Goal: Task Accomplishment & Management: Manage account settings

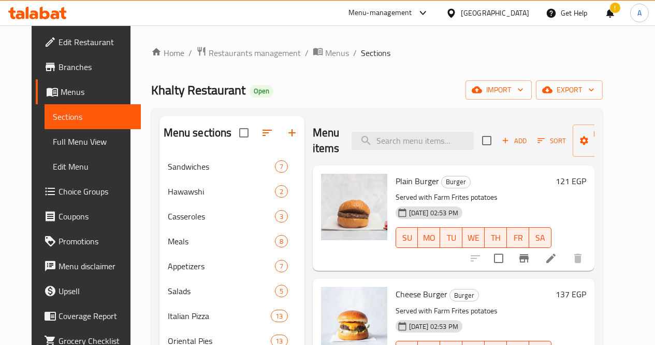
scroll to position [145, 0]
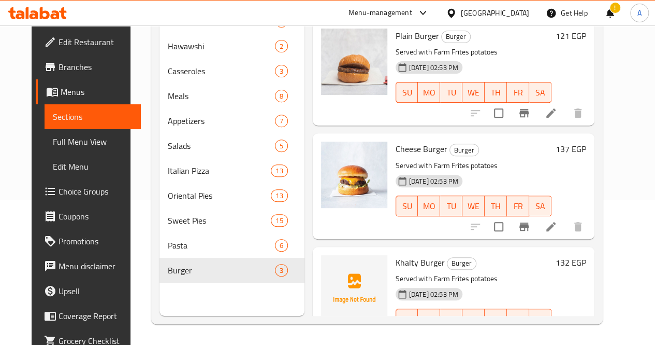
click at [429, 8] on icon at bounding box center [423, 13] width 12 height 12
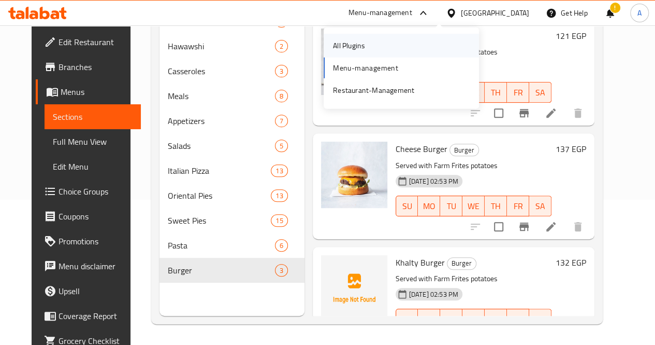
click at [410, 50] on div "All Plugins" at bounding box center [401, 46] width 155 height 24
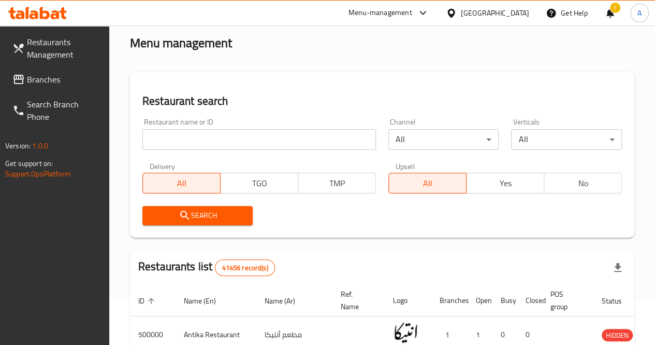
scroll to position [43, 0]
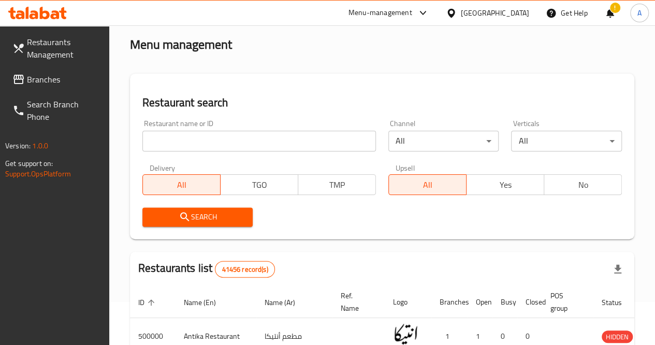
click at [185, 128] on div "Restaurant name or ID Restaurant name or ID" at bounding box center [259, 136] width 234 height 32
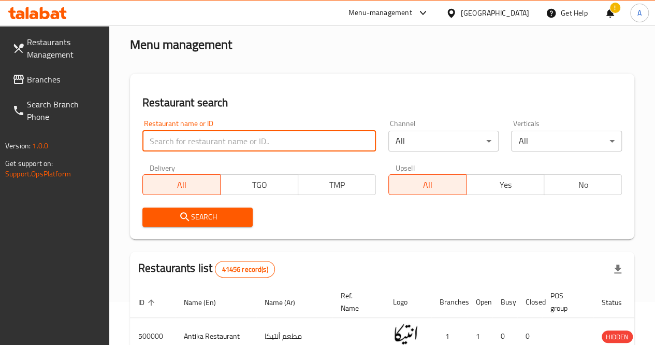
click at [182, 145] on input "search" at bounding box center [259, 141] width 234 height 21
type input "tlf"
click button "Search" at bounding box center [197, 216] width 111 height 19
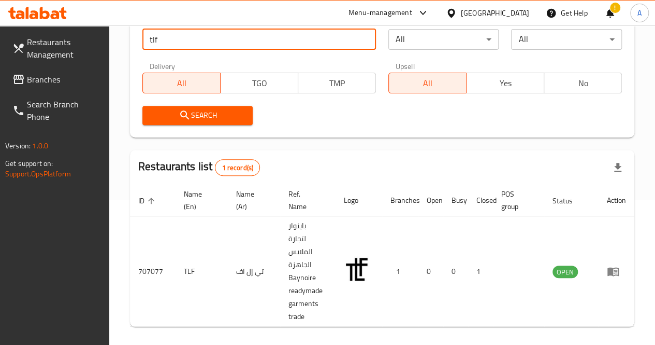
scroll to position [145, 0]
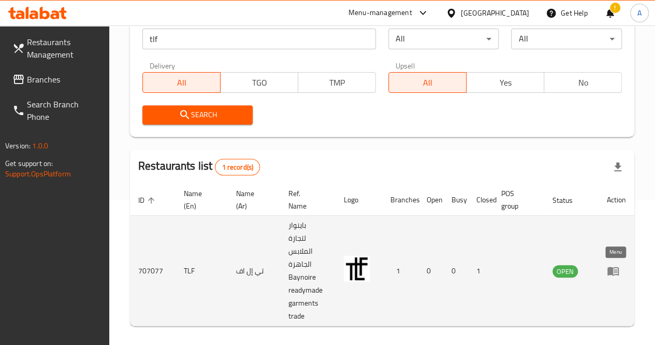
click at [619, 274] on icon "enhanced table" at bounding box center [613, 270] width 12 height 12
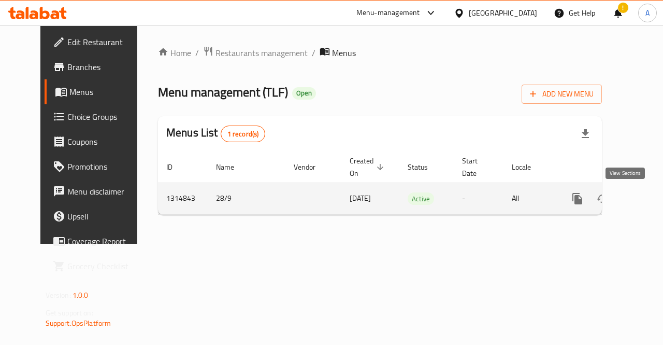
click at [646, 194] on icon "enhanced table" at bounding box center [652, 198] width 12 height 12
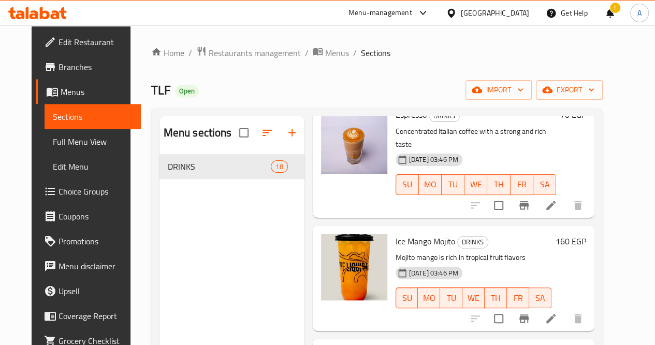
scroll to position [419, 0]
click at [412, 9] on div "Menu-management" at bounding box center [381, 13] width 64 height 12
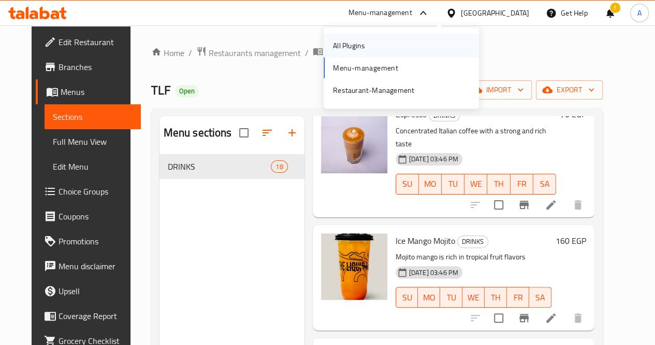
click at [372, 44] on div "All Plugins" at bounding box center [349, 46] width 49 height 24
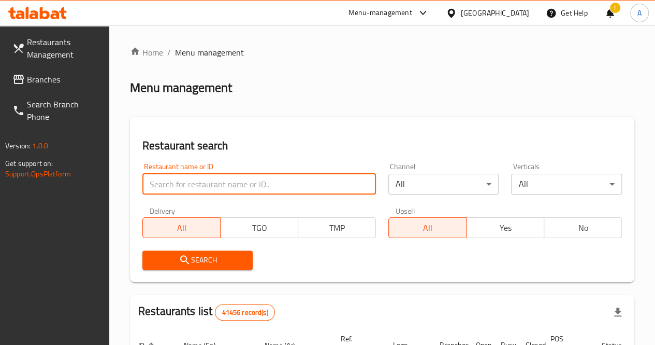
click at [211, 192] on input "search" at bounding box center [259, 184] width 234 height 21
click at [241, 183] on input "search" at bounding box center [259, 184] width 234 height 21
click button "Search" at bounding box center [197, 259] width 111 height 19
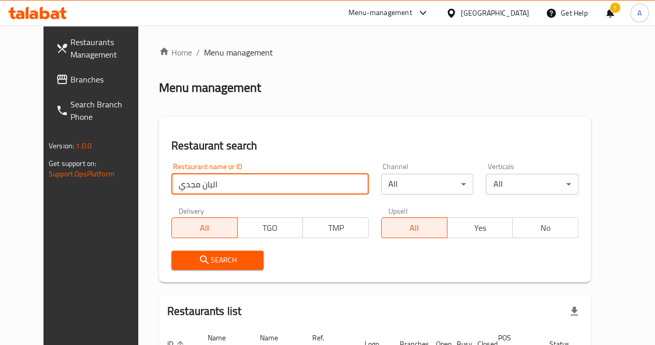
scroll to position [90, 0]
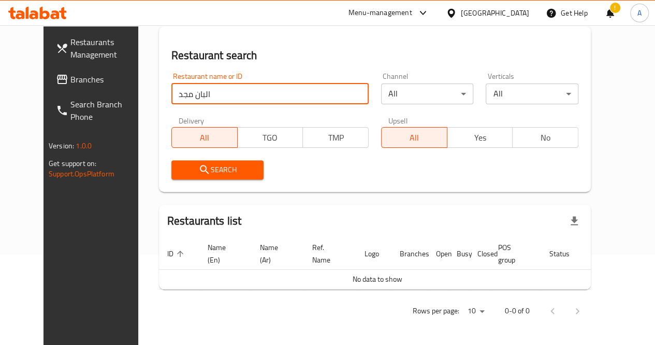
type input "البان مجد"
click button "Search" at bounding box center [217, 169] width 93 height 19
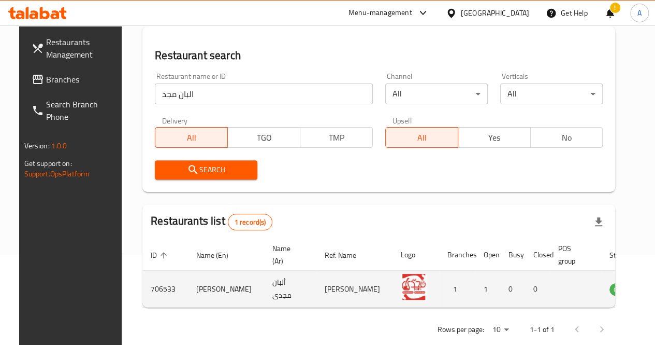
click at [273, 282] on td "ألبان مجدى" at bounding box center [290, 288] width 52 height 37
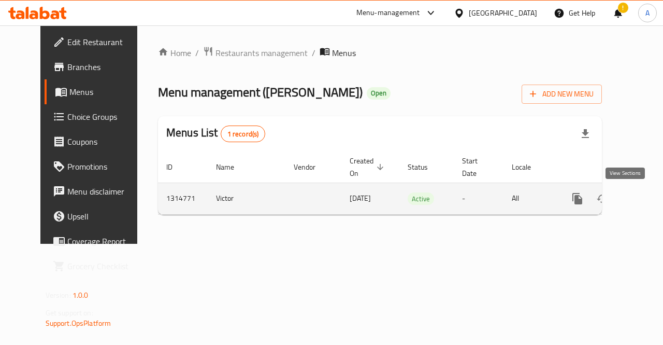
click at [646, 199] on icon "enhanced table" at bounding box center [652, 198] width 12 height 12
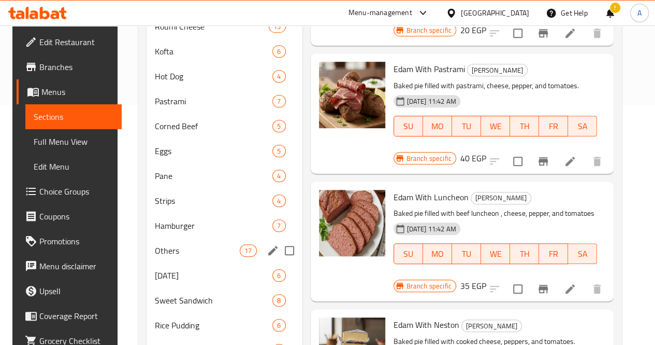
scroll to position [240, 0]
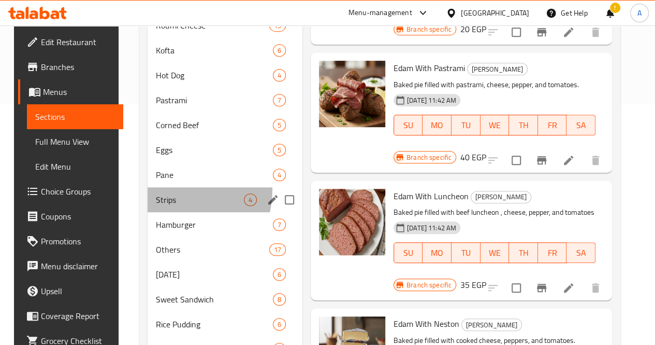
click at [171, 206] on div "Strips 4" at bounding box center [225, 199] width 155 height 25
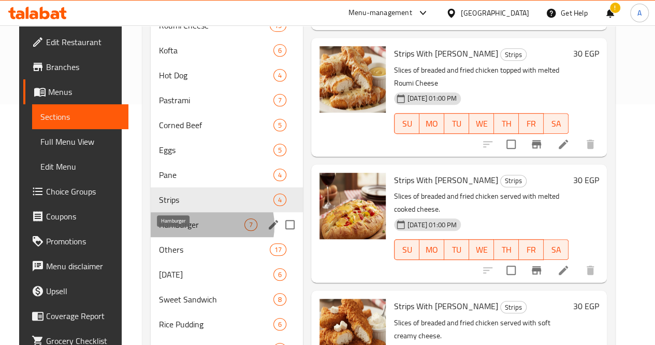
click at [194, 231] on span "Hamburger" at bounding box center [201, 224] width 85 height 12
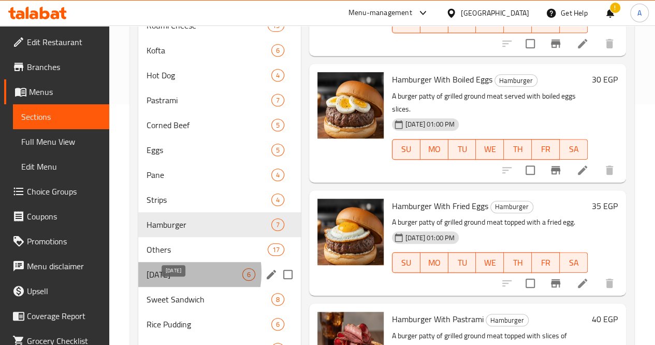
click at [167, 280] on span "[DATE]" at bounding box center [195, 274] width 96 height 12
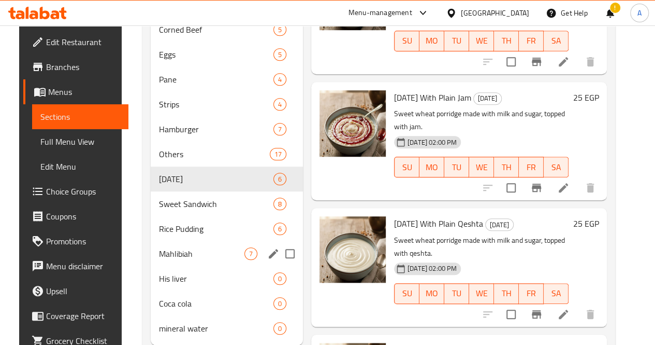
scroll to position [380, 0]
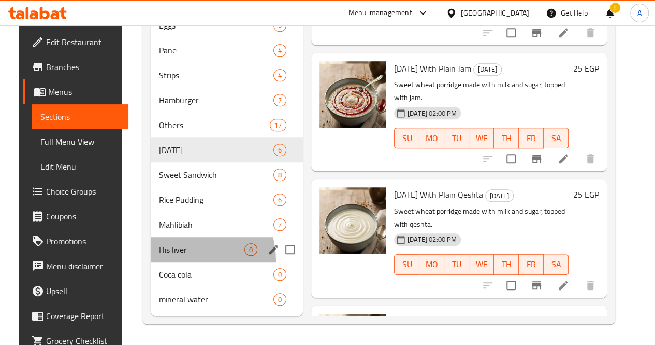
click at [170, 261] on div "His liver 0" at bounding box center [227, 249] width 152 height 25
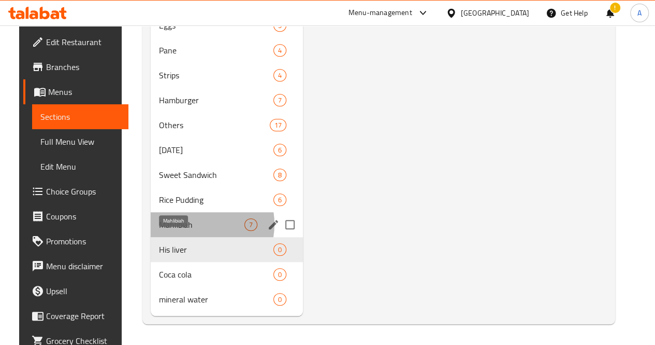
click at [183, 224] on span "Mahlibiah" at bounding box center [201, 224] width 85 height 12
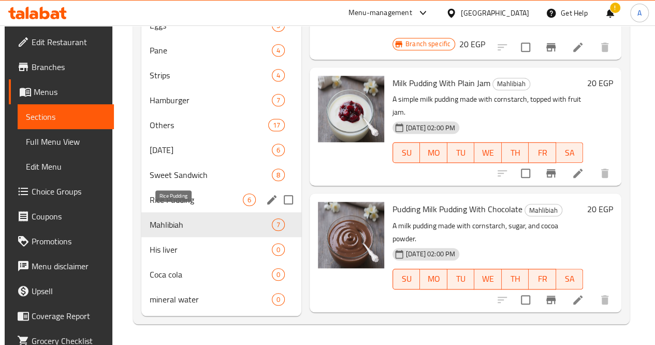
click at [185, 202] on span "Rice Pudding" at bounding box center [196, 199] width 93 height 12
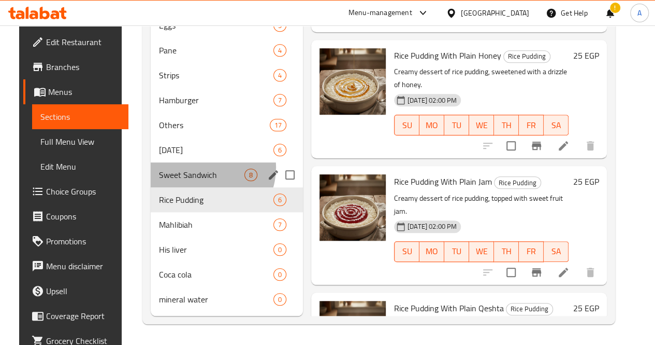
click at [194, 168] on div "Sweet Sandwich 8" at bounding box center [227, 174] width 152 height 25
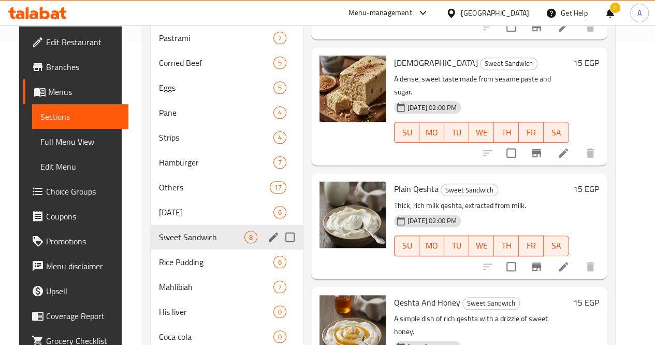
scroll to position [299, 0]
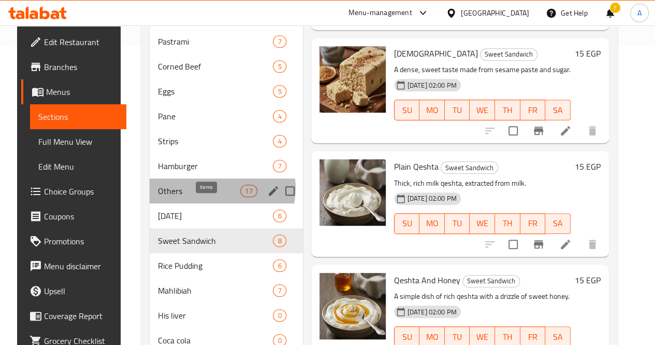
click at [241, 196] on span "17" at bounding box center [249, 191] width 16 height 10
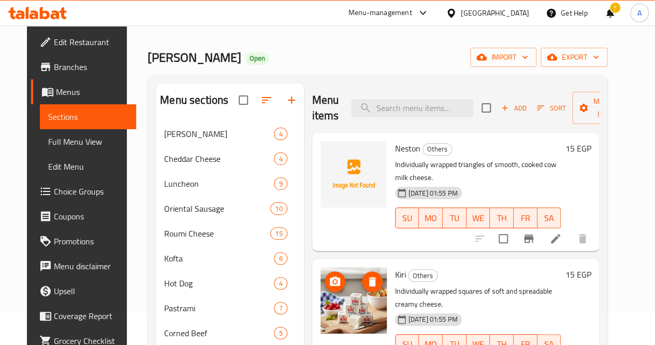
scroll to position [31, 0]
